Goal: Transaction & Acquisition: Purchase product/service

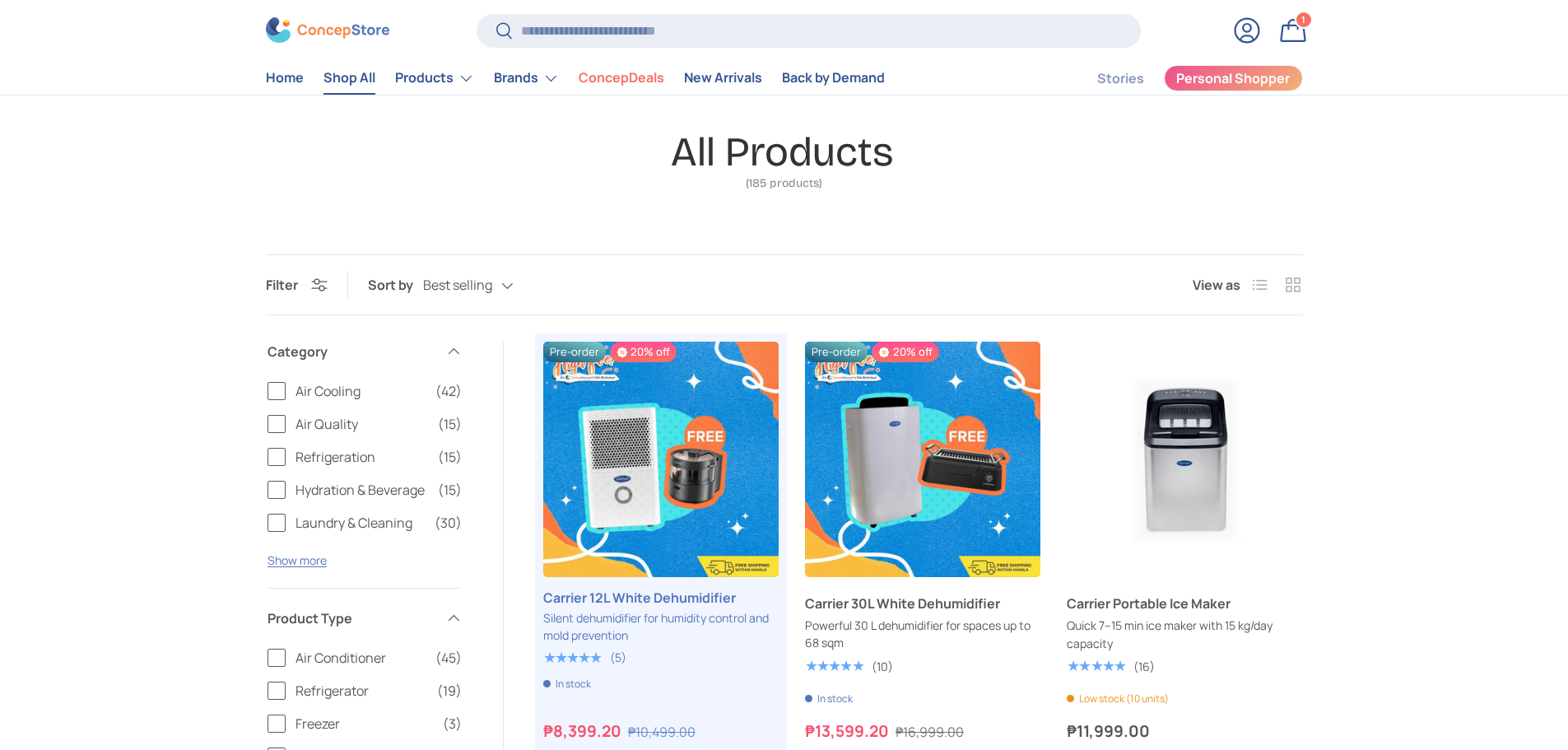
scroll to position [165, 0]
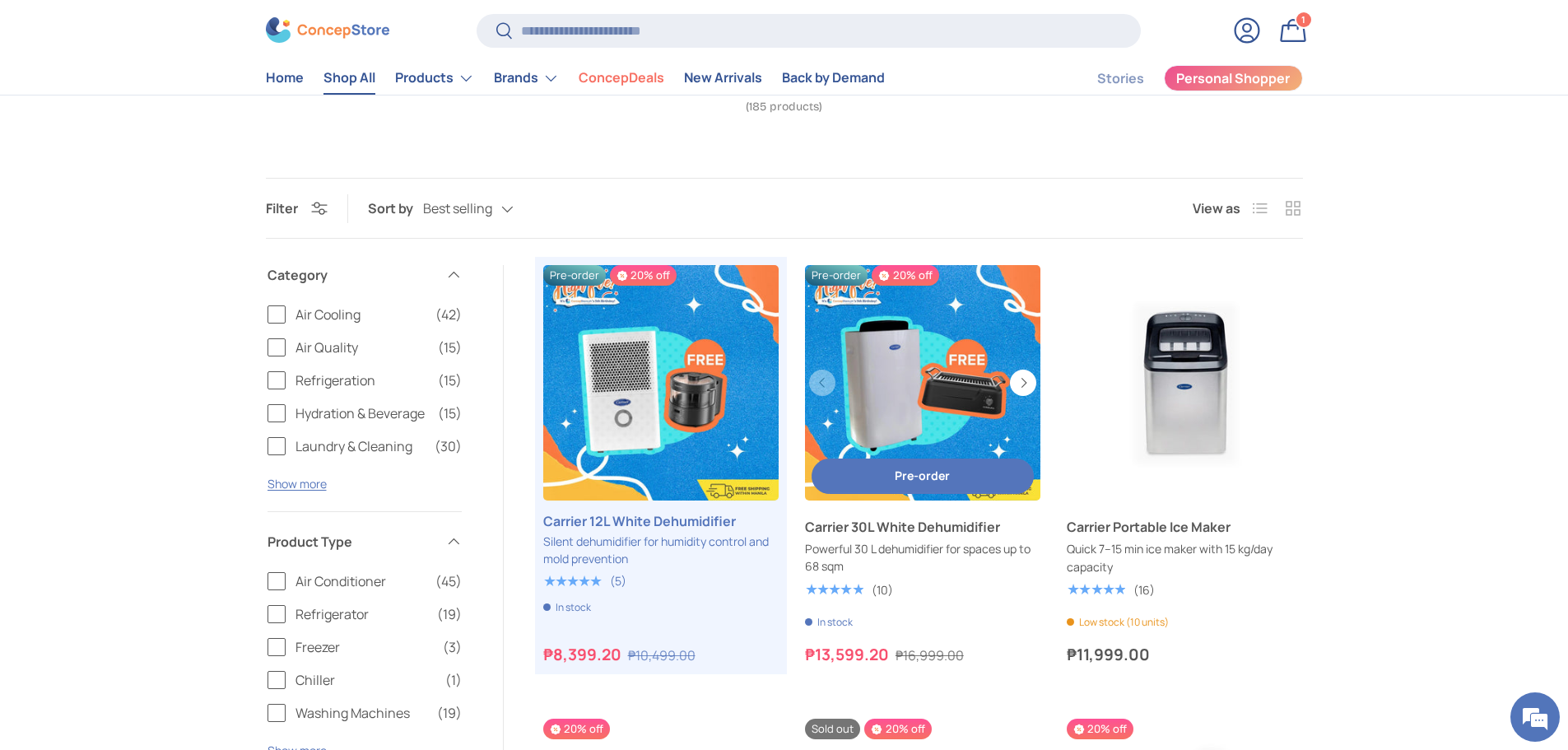
click at [903, 421] on link "Carrier 30L White Dehumidifier" at bounding box center [923, 383] width 236 height 235
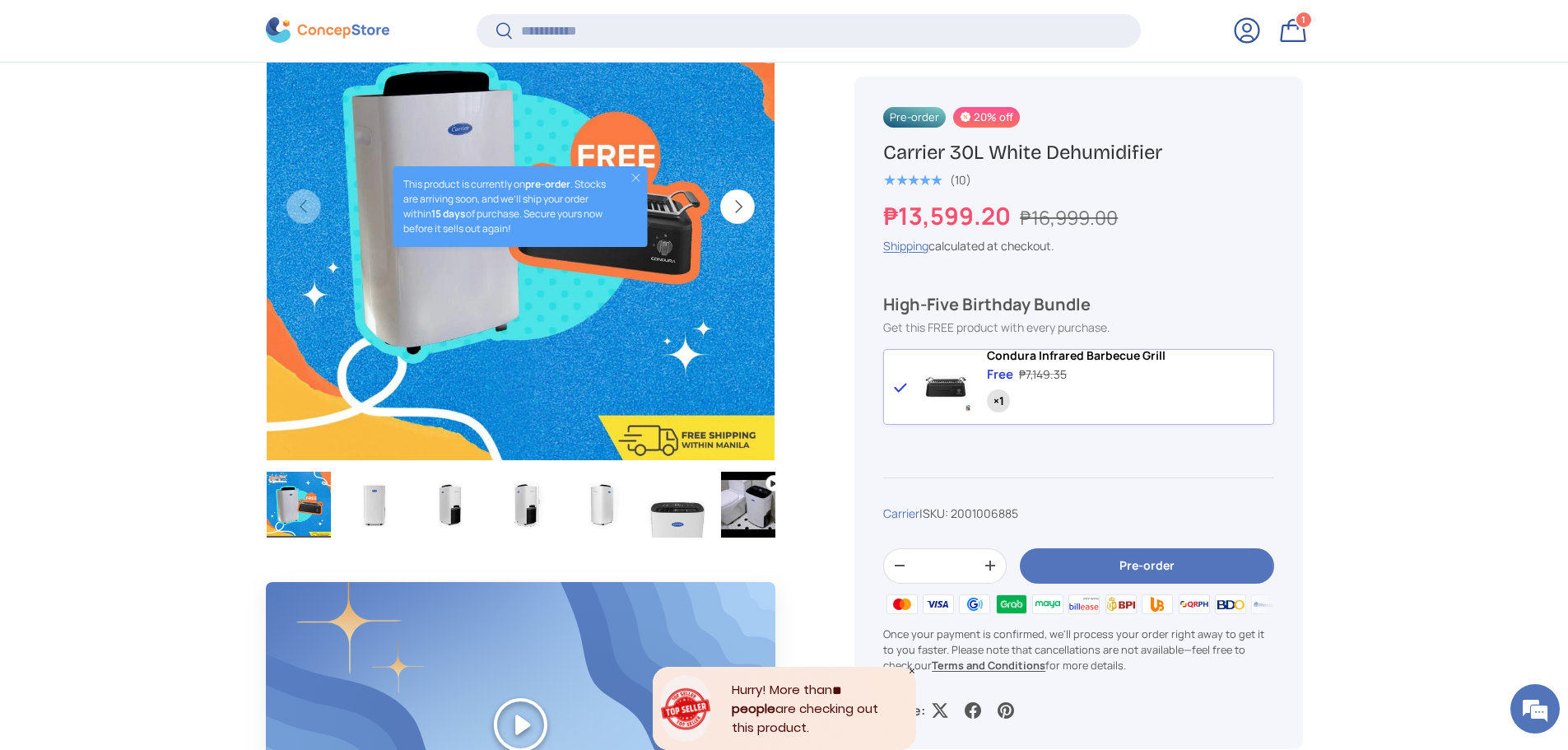
scroll to position [658, 0]
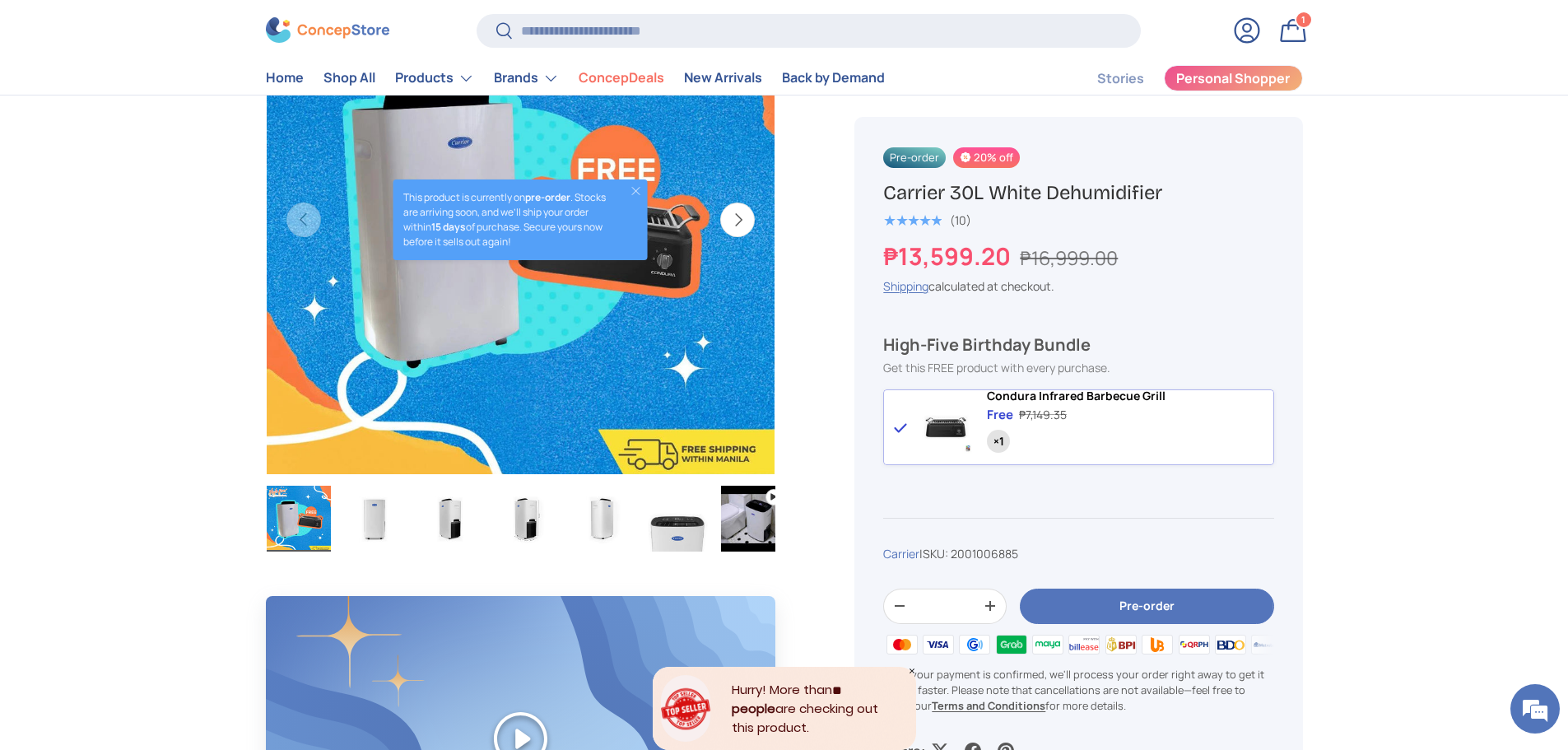
click at [1096, 618] on button "Pre-order" at bounding box center [1147, 606] width 253 height 35
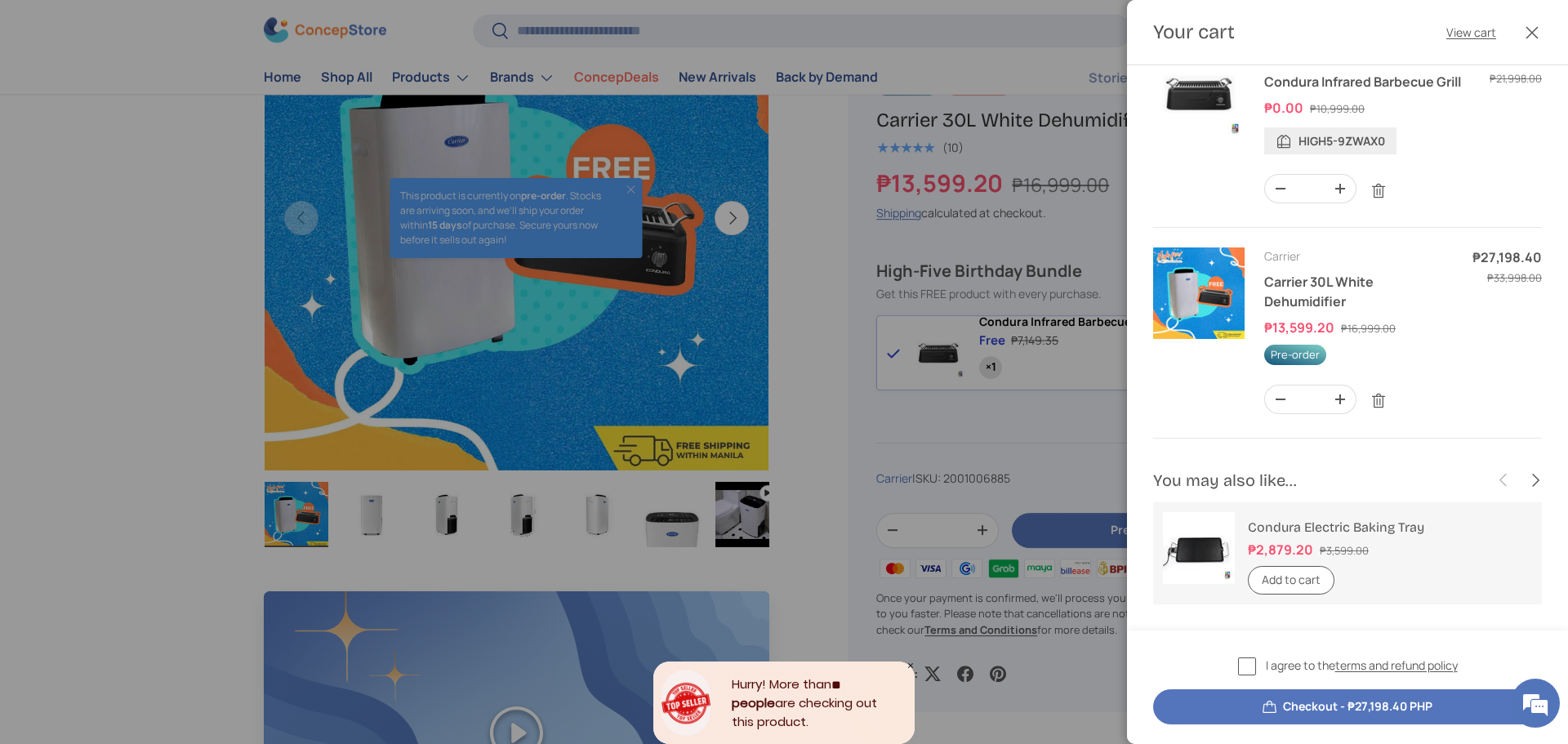
scroll to position [57, 0]
click at [1524, 475] on button "Next" at bounding box center [1534, 480] width 31 height 31
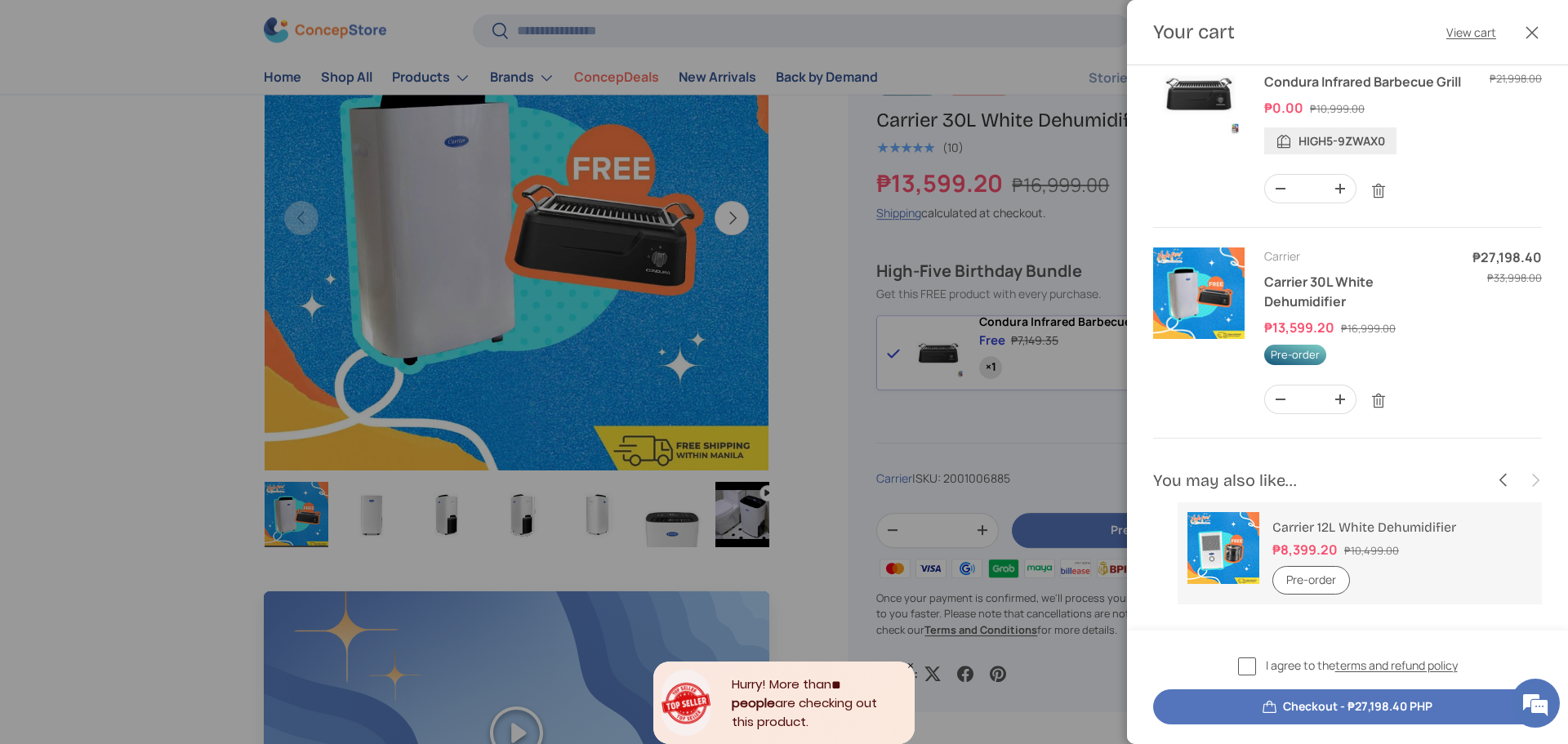
click at [1265, 407] on quantity-input "Qty - * +" at bounding box center [1310, 401] width 93 height 33
click at [1282, 404] on button "-" at bounding box center [1280, 399] width 31 height 28
type input "*"
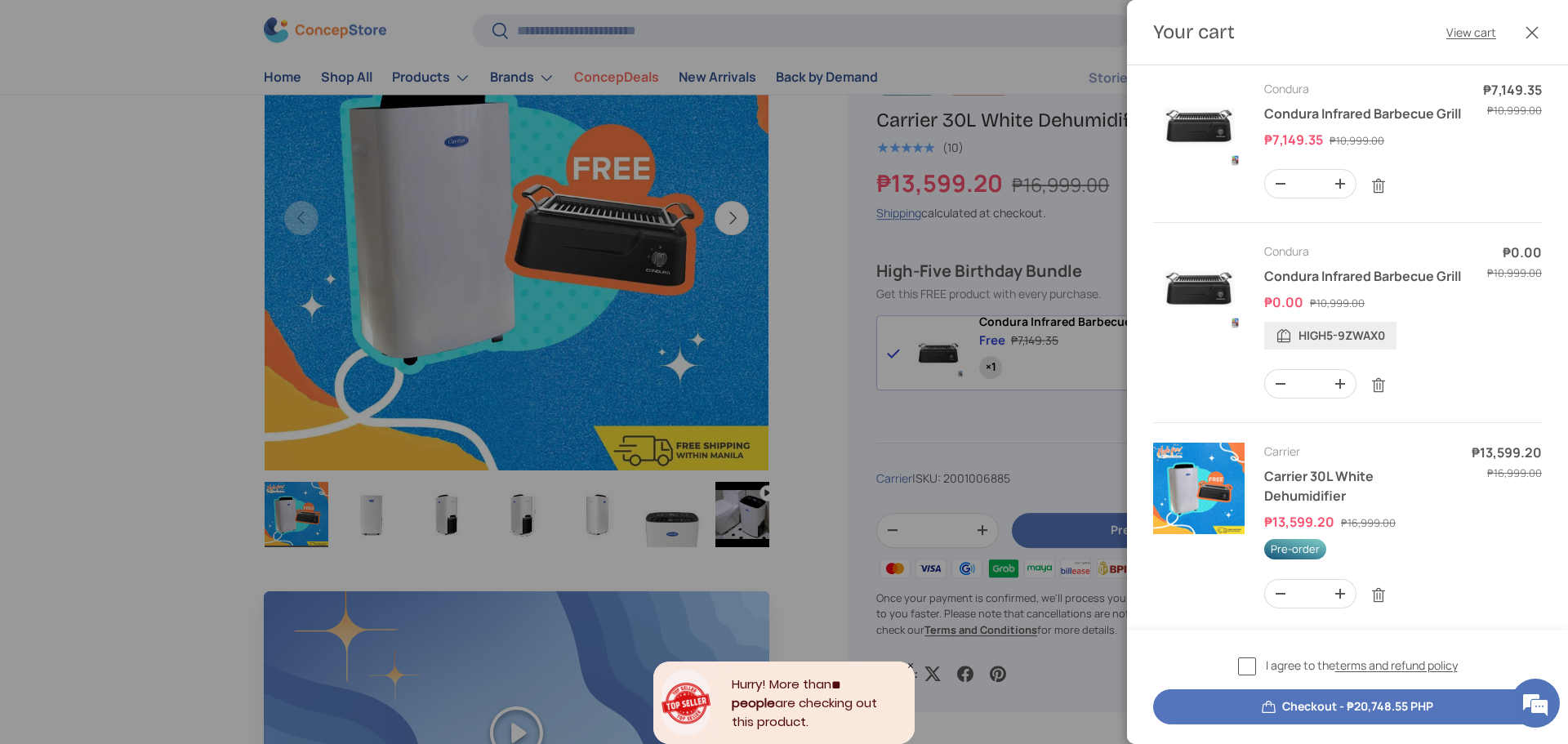
scroll to position [0, 0]
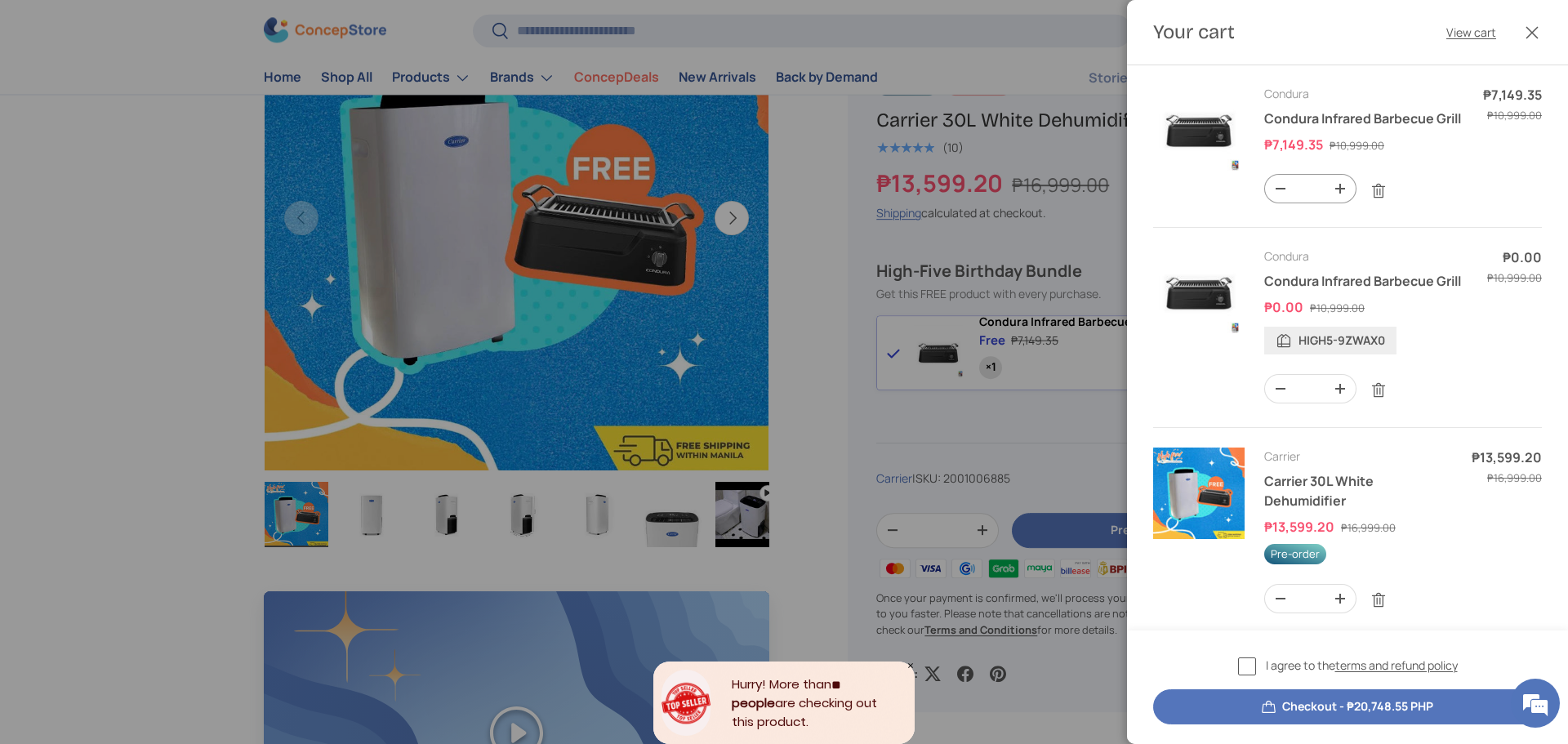
click at [1281, 203] on button "-" at bounding box center [1280, 188] width 31 height 28
type input "*"
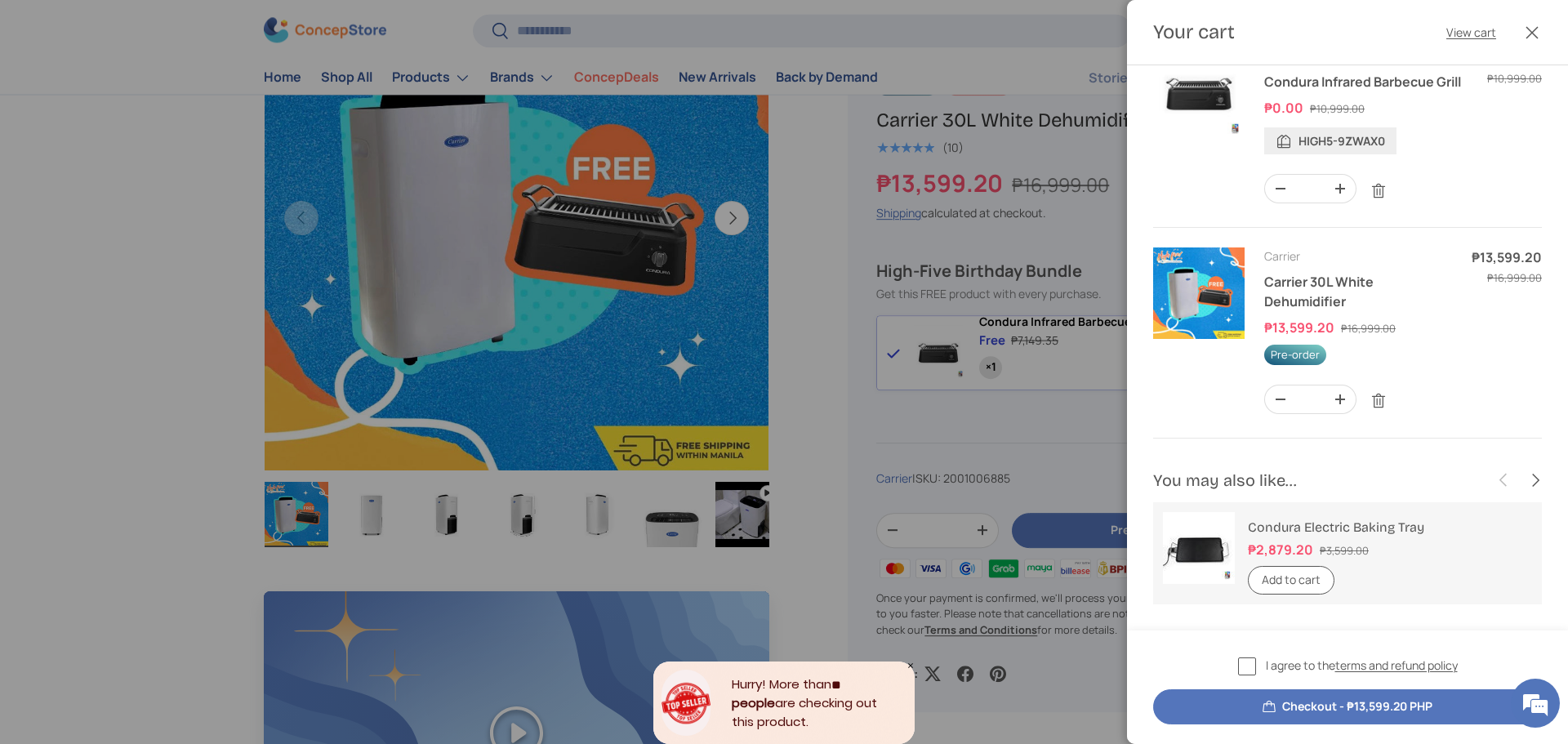
scroll to position [57, 0]
click at [1375, 691] on button "Checkout - ₱13,599.20 PHP" at bounding box center [1348, 706] width 389 height 35
click at [1255, 666] on label "I agree to the terms and refund policy" at bounding box center [1348, 666] width 219 height 19
click at [1254, 695] on button "Checkout - ₱13,599.20 PHP" at bounding box center [1348, 706] width 389 height 35
